Goal: Find specific page/section

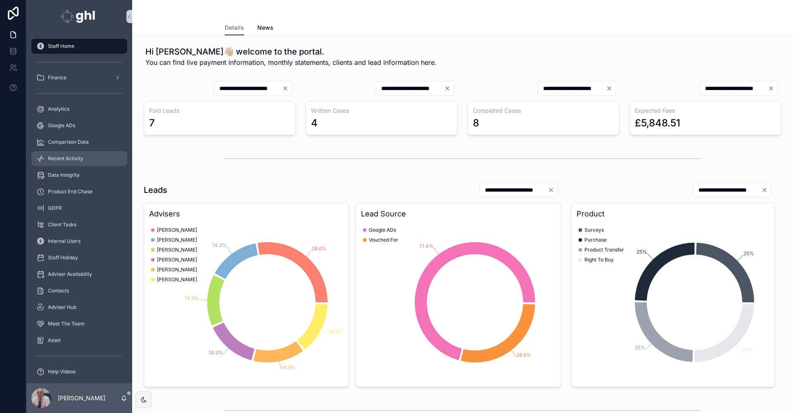
click at [74, 157] on span "Recent Activity" at bounding box center [66, 158] width 36 height 7
click at [71, 158] on span "Recent Activity" at bounding box center [66, 158] width 36 height 7
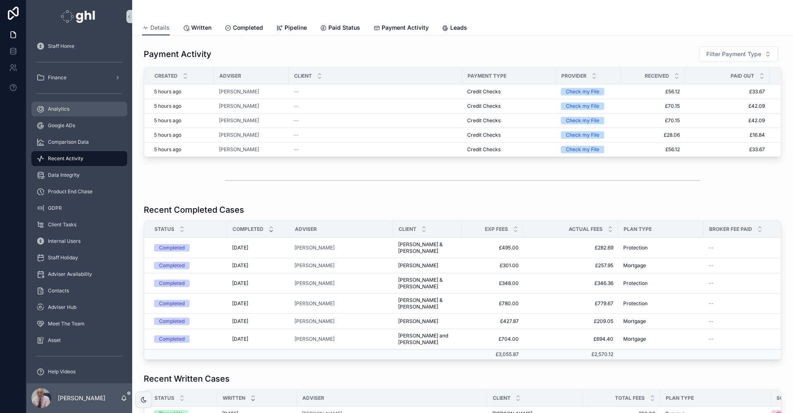
click at [59, 105] on div "Analytics" at bounding box center [79, 108] width 86 height 13
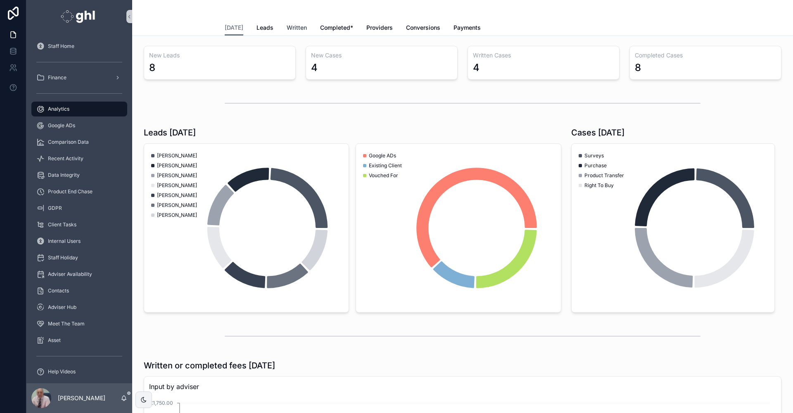
click at [290, 25] on span "Written" at bounding box center [297, 28] width 20 height 8
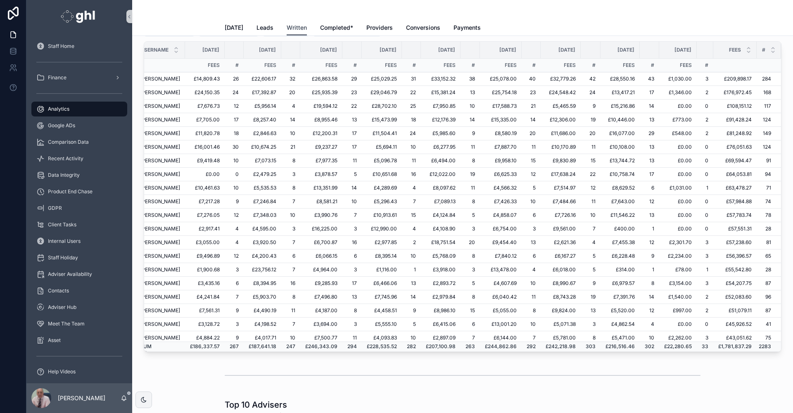
scroll to position [0, 75]
